Goal: Task Accomplishment & Management: Manage account settings

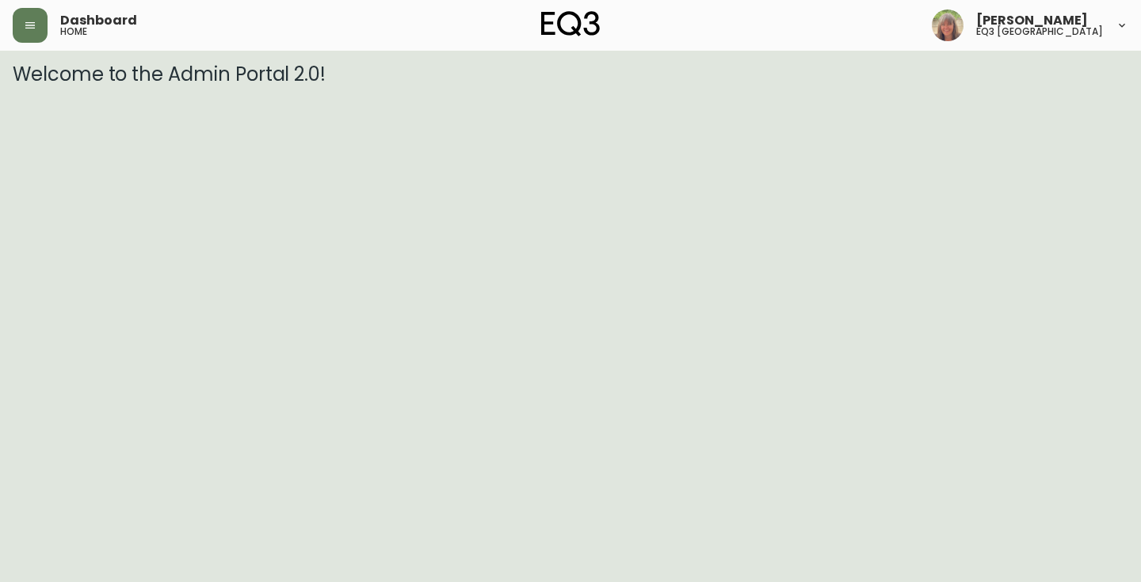
click at [622, 86] on html "Dashboard home [PERSON_NAME] eq3 [GEOGRAPHIC_DATA] Welcome to the Admin Portal …" at bounding box center [570, 43] width 1141 height 86
click at [34, 21] on icon "button" at bounding box center [30, 25] width 13 height 13
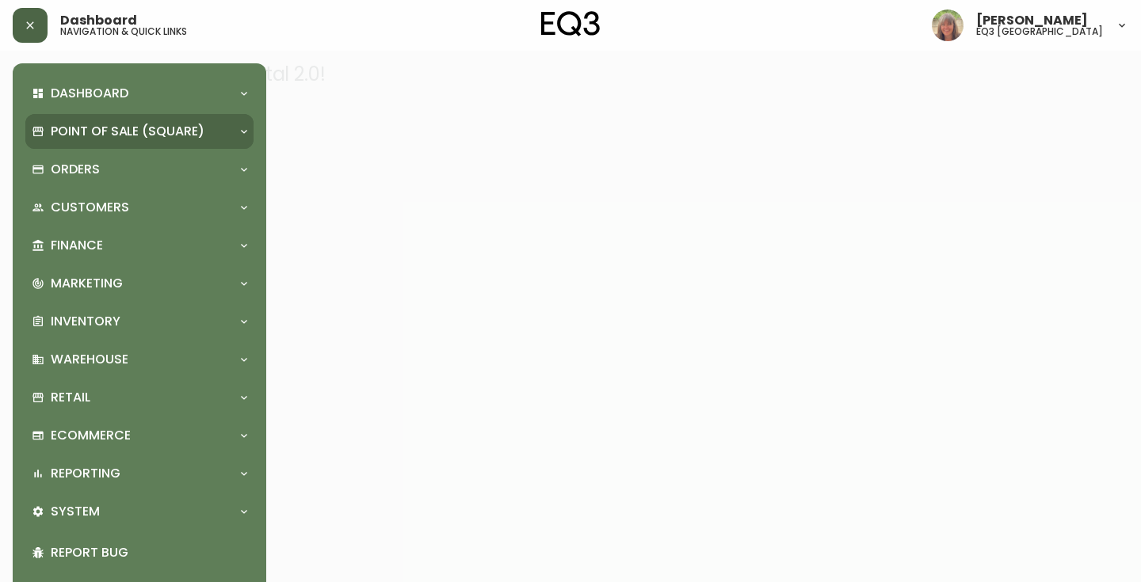
click at [124, 138] on p "Point of Sale (Square)" at bounding box center [128, 131] width 154 height 17
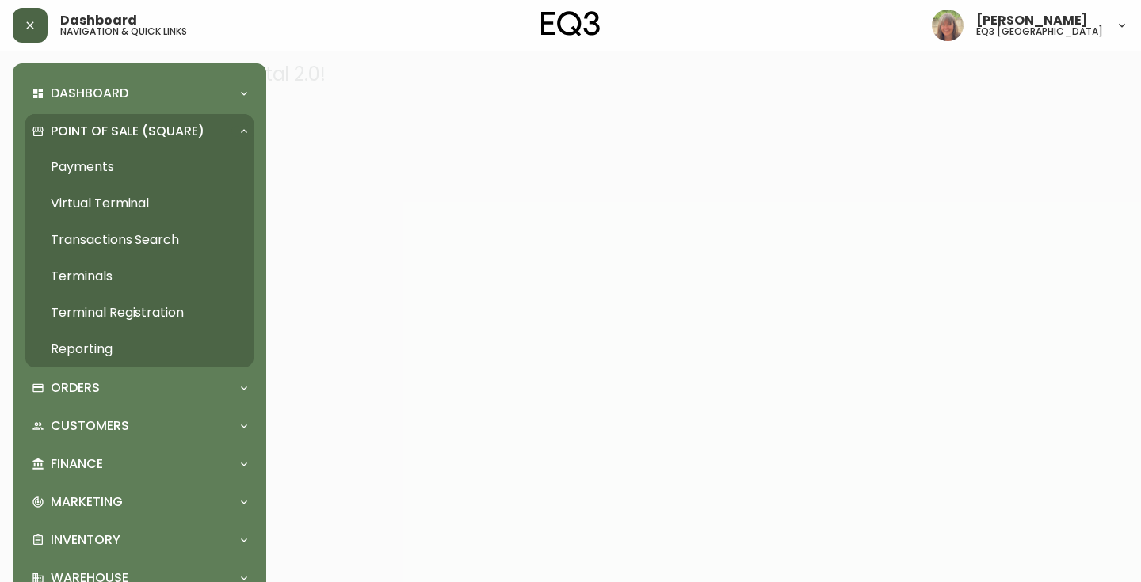
click at [120, 235] on link "Transactions Search" at bounding box center [139, 240] width 228 height 36
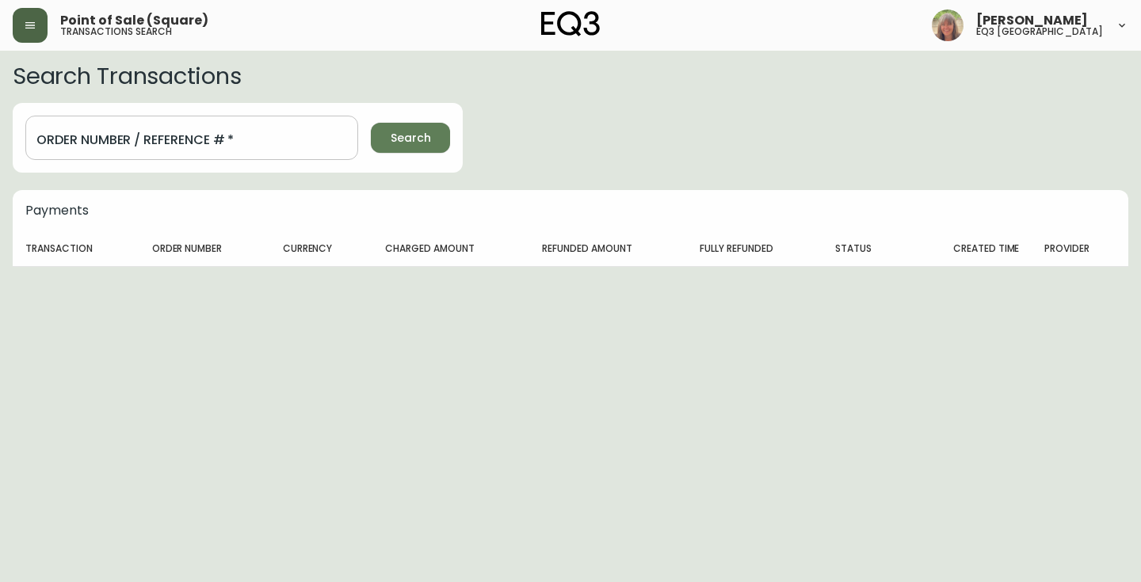
click at [413, 136] on span "Search" at bounding box center [411, 138] width 40 height 20
click at [25, 24] on icon "button" at bounding box center [30, 25] width 13 height 13
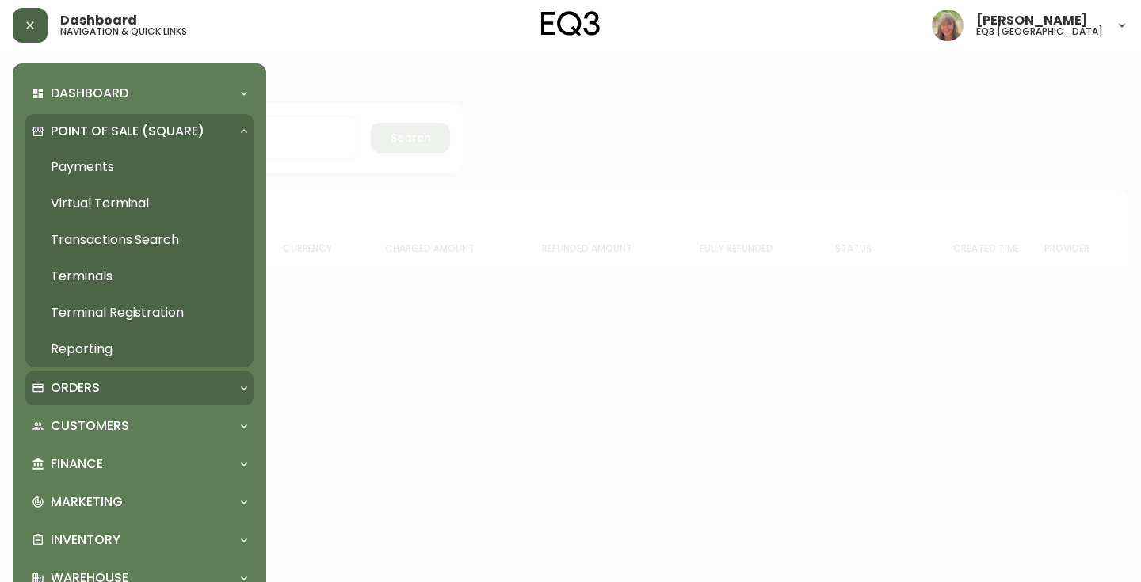
click at [91, 383] on p "Orders" at bounding box center [75, 388] width 49 height 17
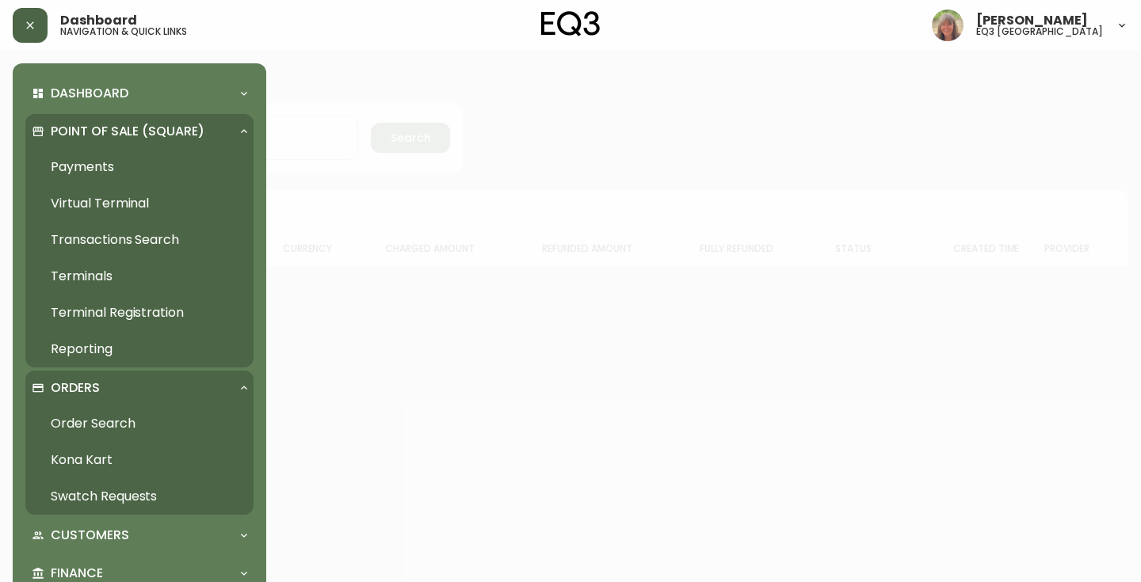
click at [115, 419] on link "Order Search" at bounding box center [139, 424] width 228 height 36
